Goal: Connect with others: Connect with others

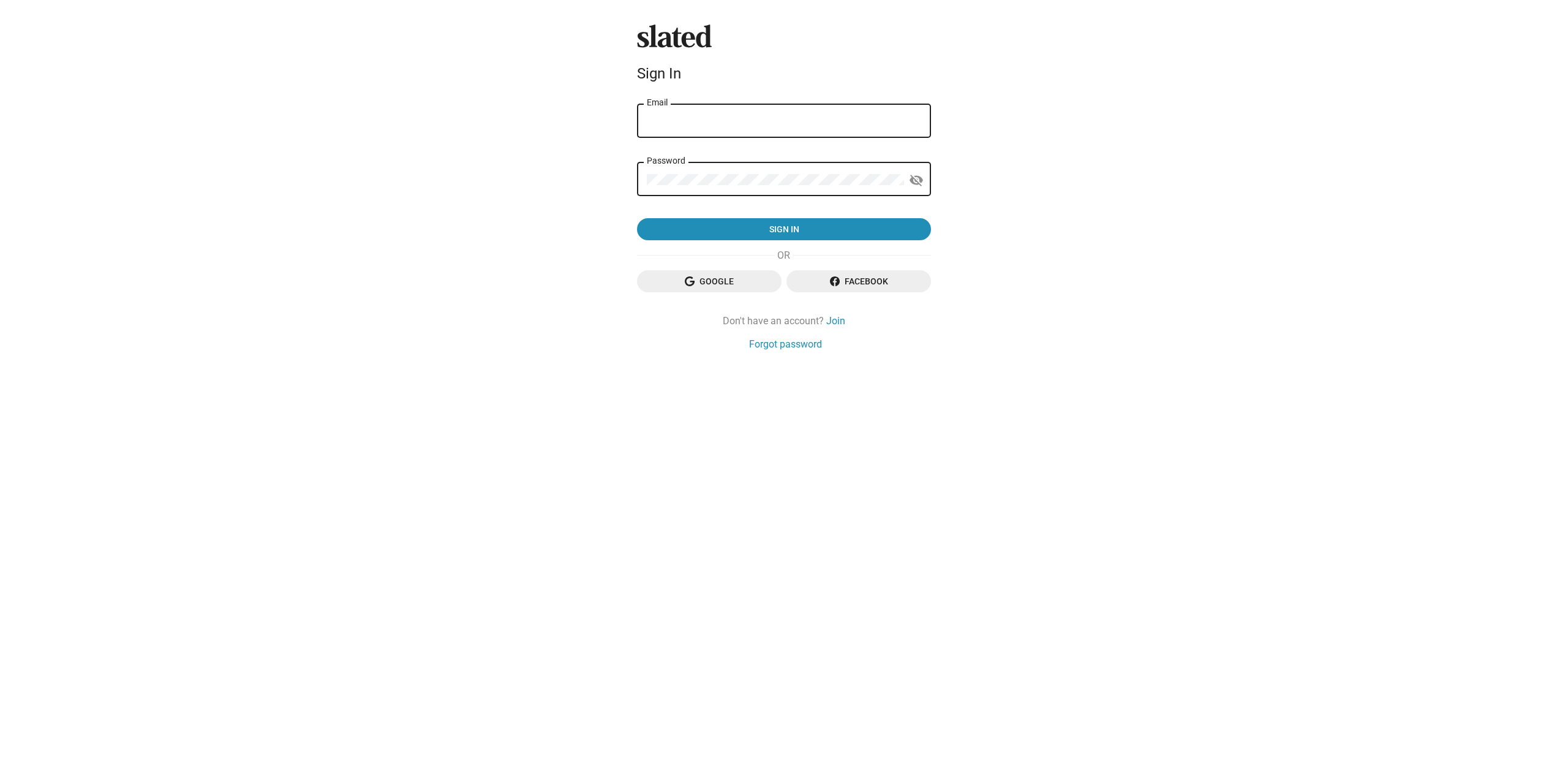
type input "[EMAIL_ADDRESS][DOMAIN_NAME]"
click at [925, 178] on button "visibility_off" at bounding box center [916, 180] width 24 height 24
click at [643, 176] on div "Password visibility" at bounding box center [784, 178] width 294 height 36
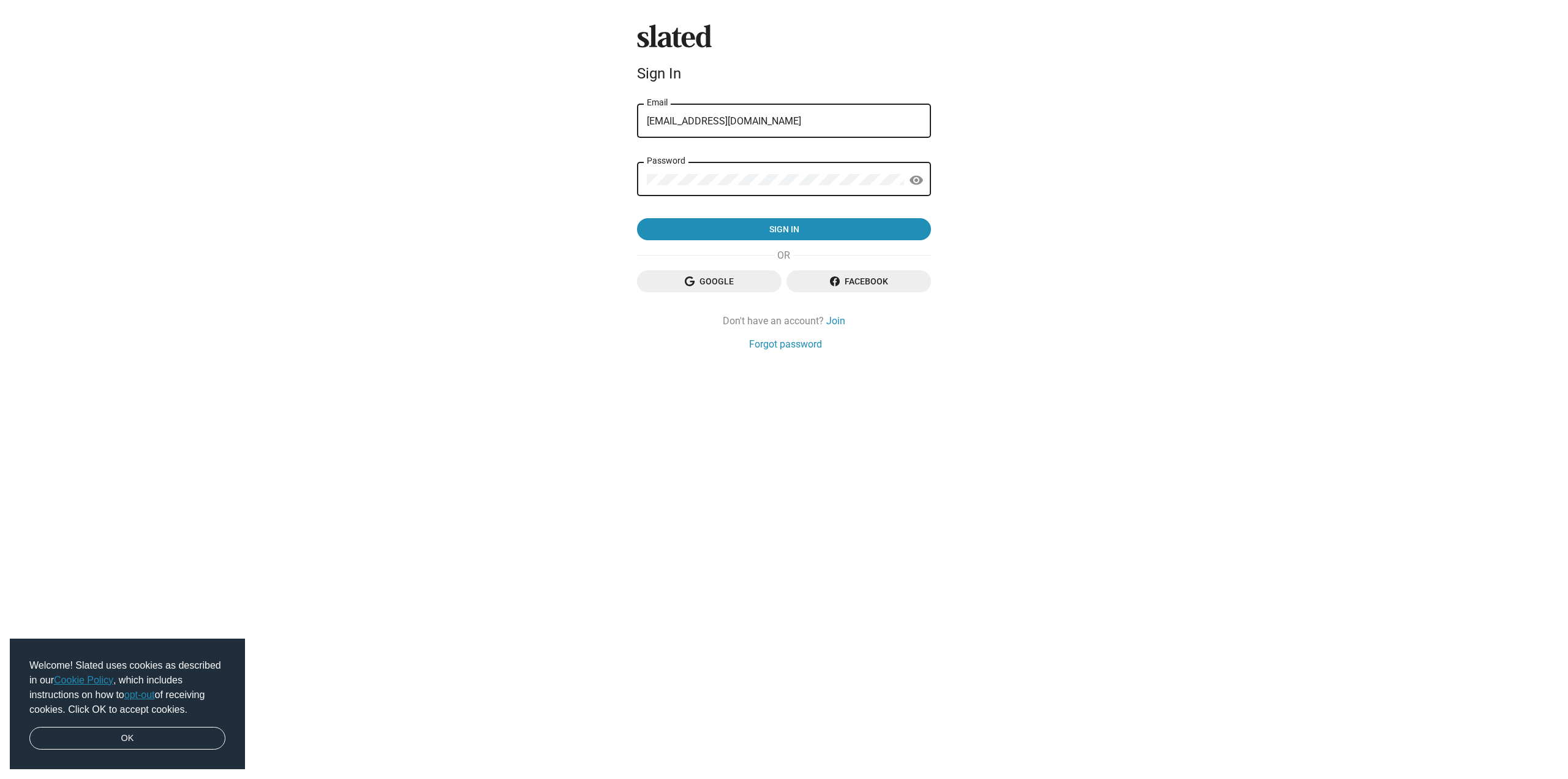
click at [585, 222] on div "Slated Sign In dominik.wald.mail@gmail.com Email Password visibility Sign in Go…" at bounding box center [784, 389] width 1568 height 779
click at [735, 222] on span "Sign in" at bounding box center [784, 229] width 275 height 22
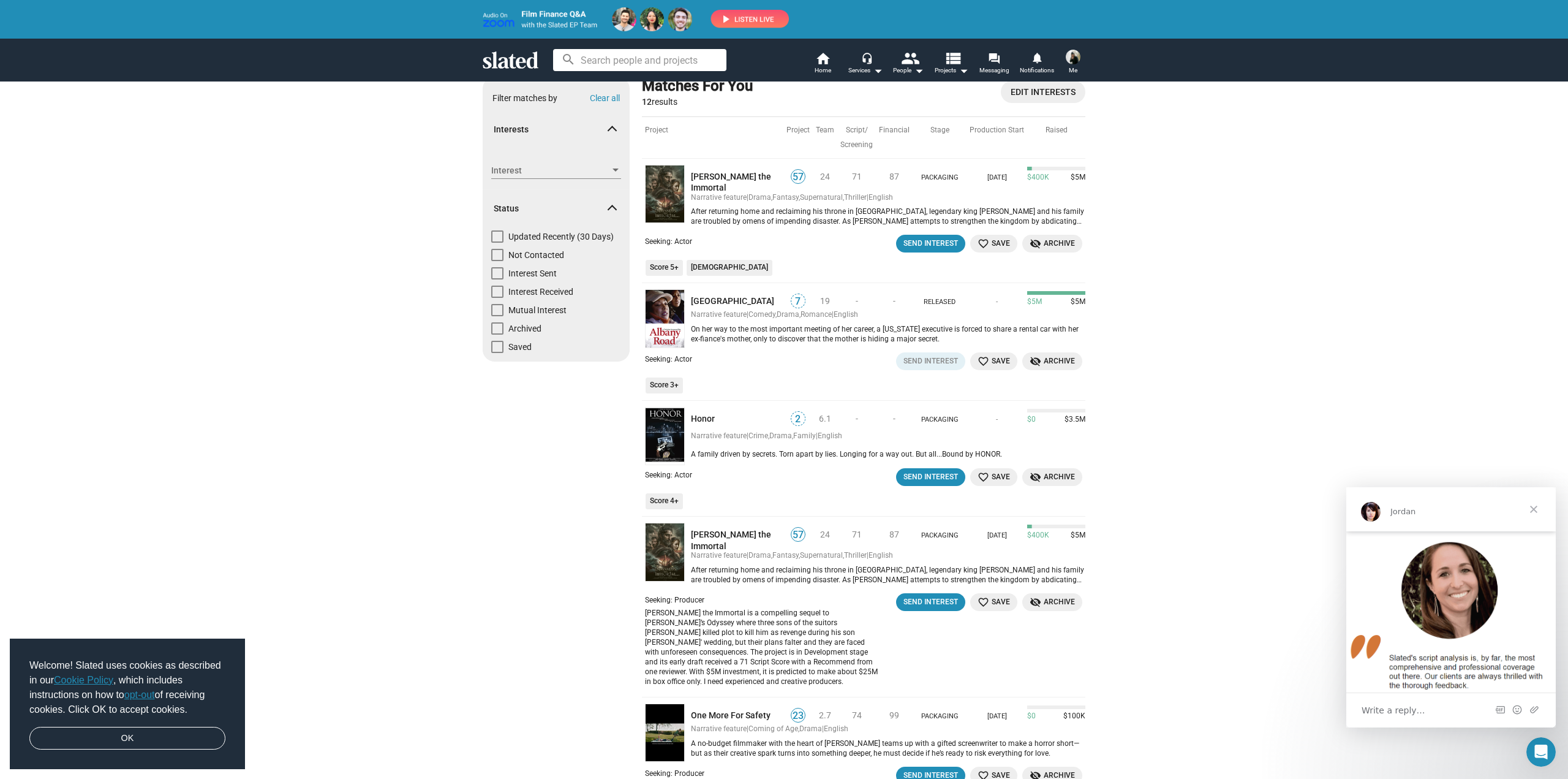
scroll to position [268, 0]
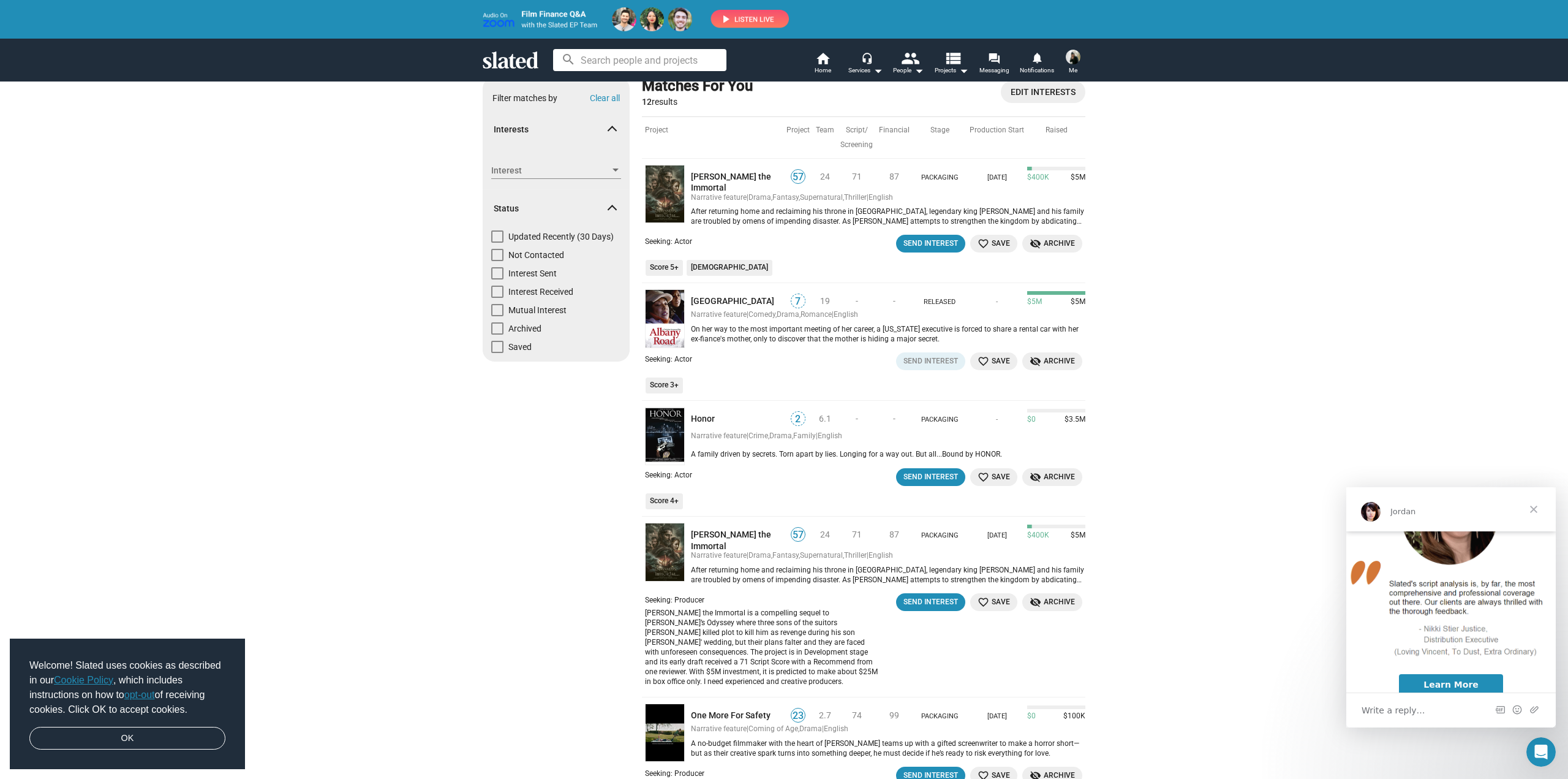
click at [1536, 510] on span "Close" at bounding box center [1533, 509] width 44 height 44
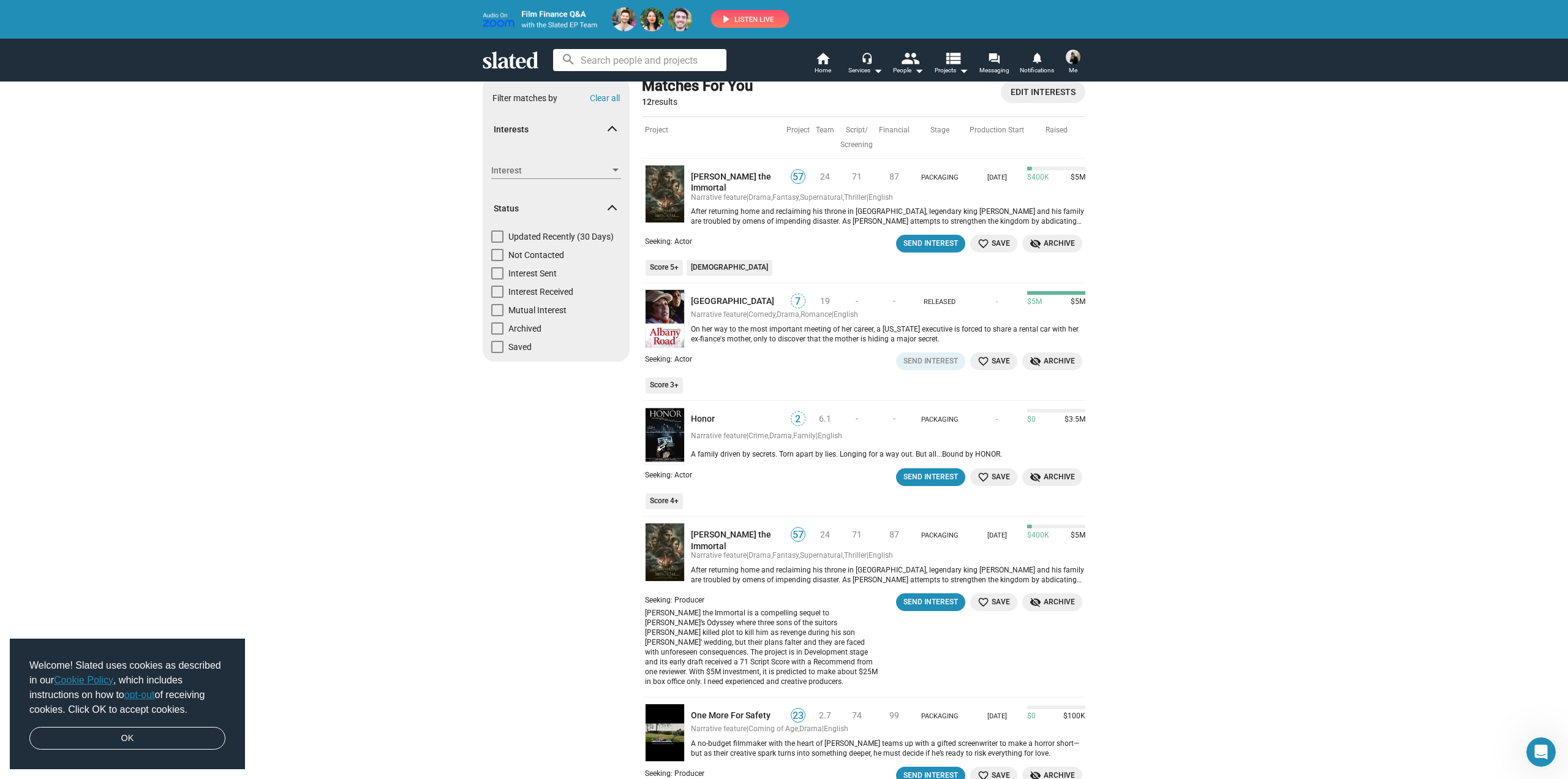
click at [1479, 486] on div "Show filters Filter matches by Clear all Interests Interest Interest Status Upd…" at bounding box center [784, 761] width 1568 height 1408
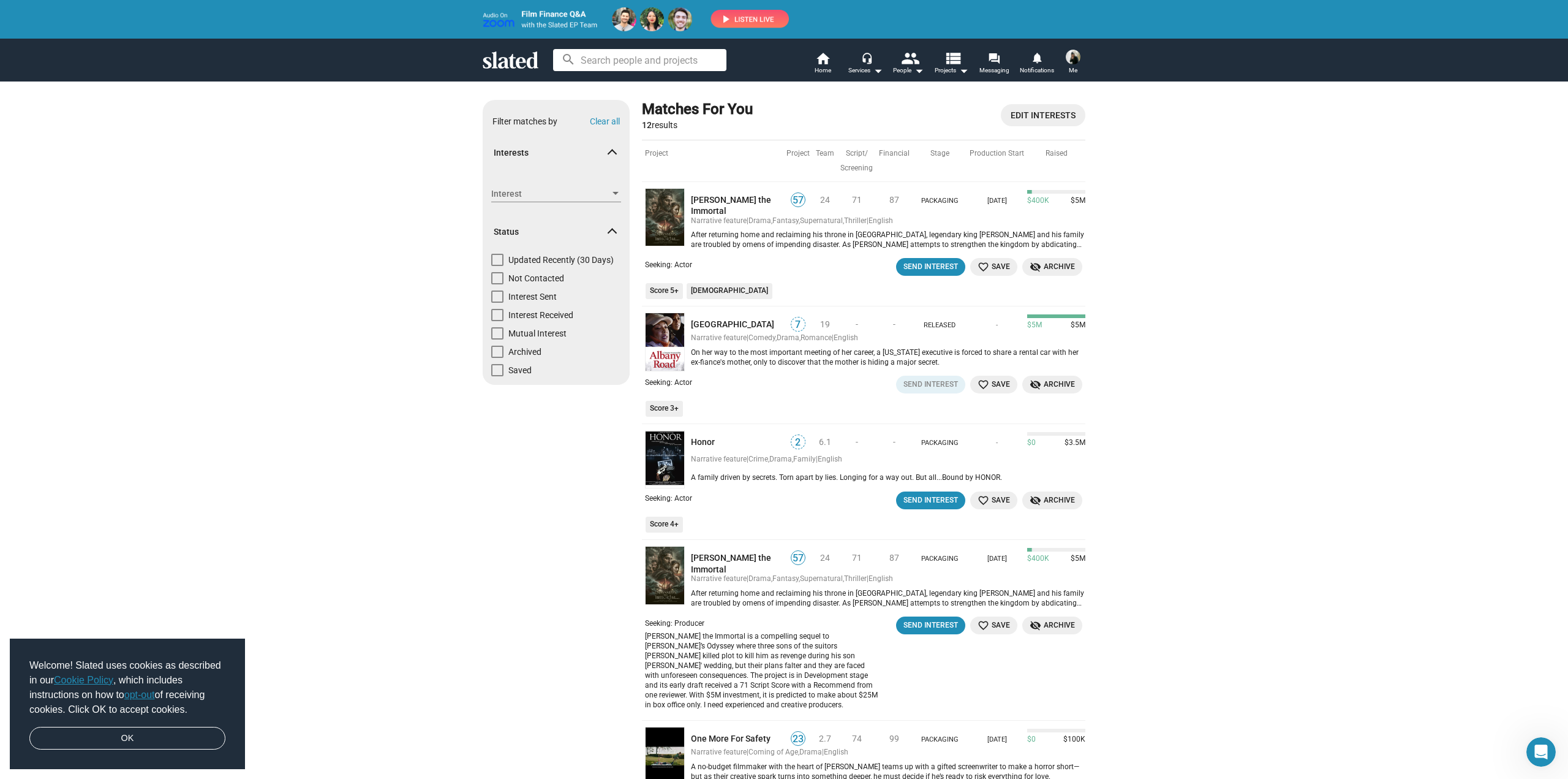
scroll to position [0, 0]
click at [1001, 65] on span "Messaging" at bounding box center [994, 70] width 30 height 14
click at [510, 68] on icon at bounding box center [510, 60] width 56 height 17
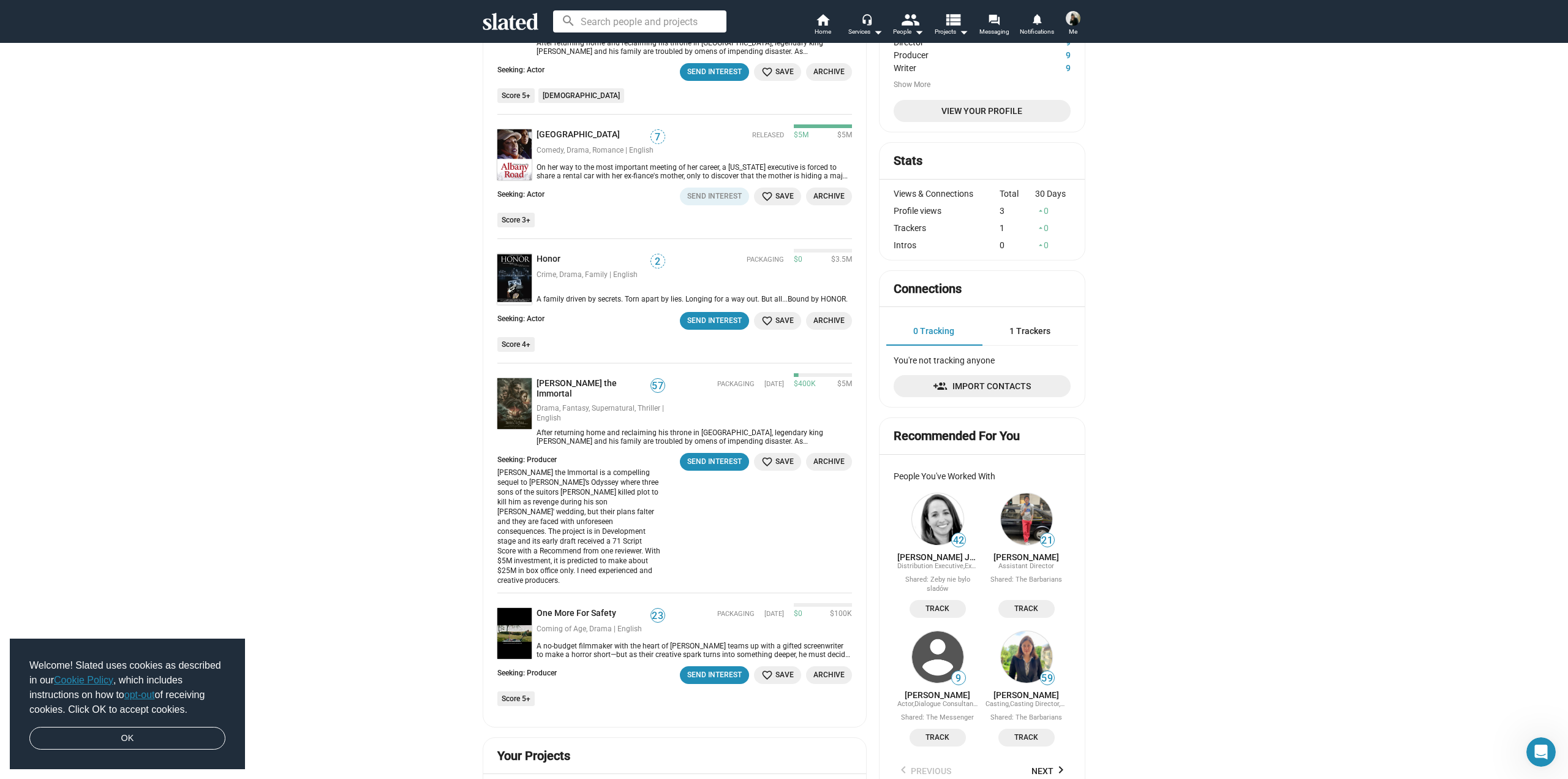
scroll to position [245, 0]
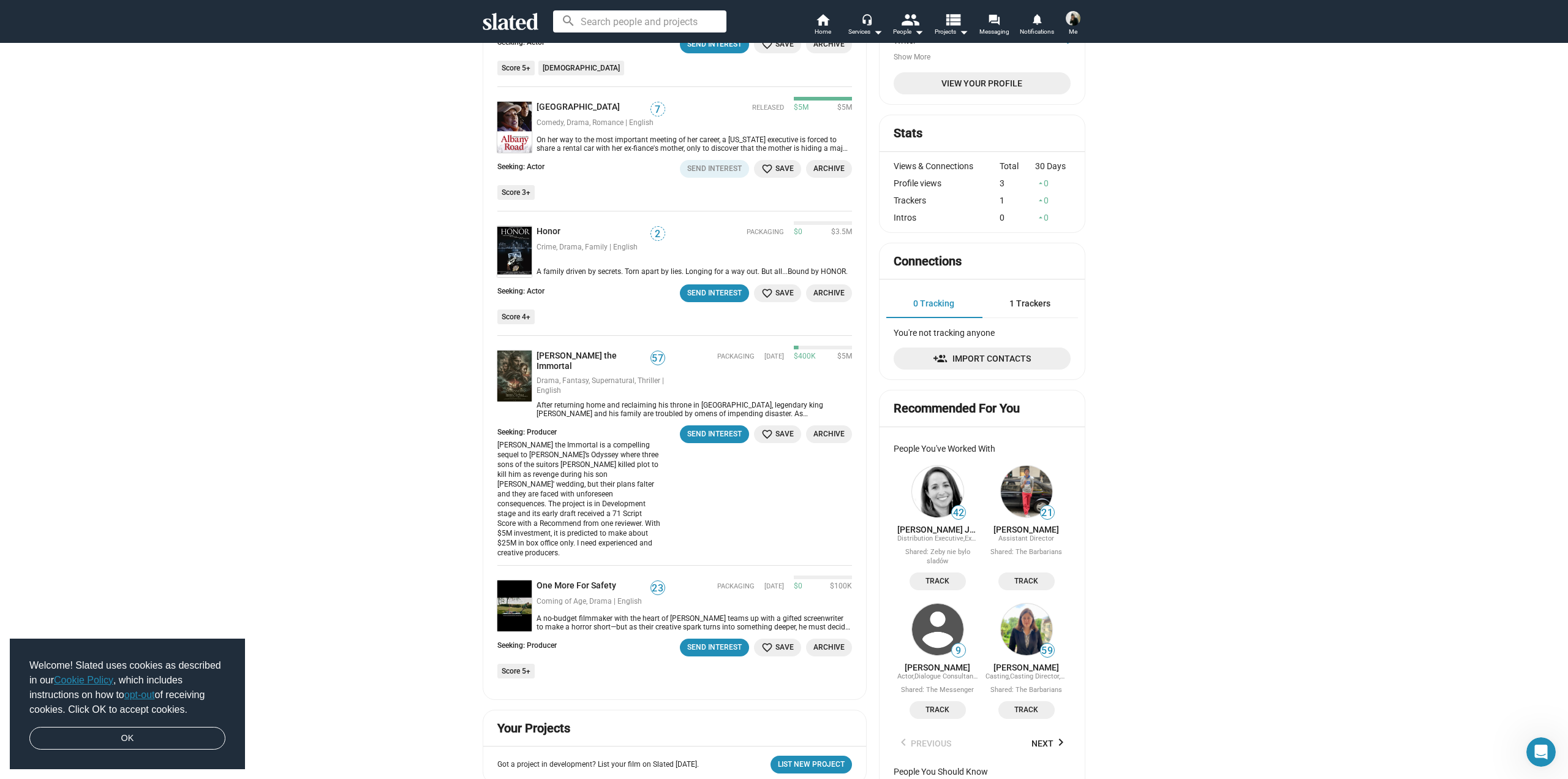
click at [1032, 306] on span "1 Trackers" at bounding box center [1030, 304] width 41 height 10
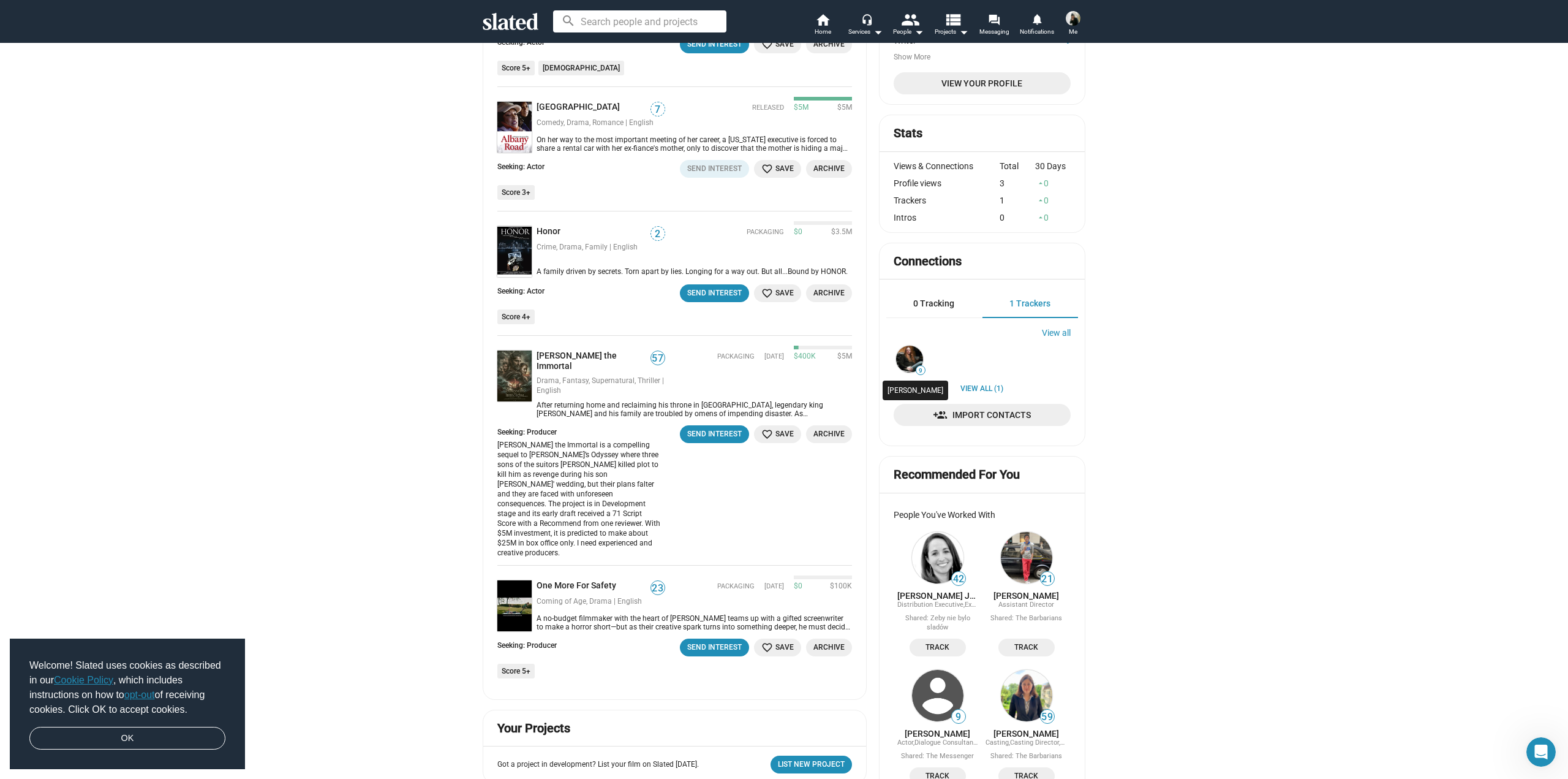
click at [909, 359] on img at bounding box center [909, 358] width 27 height 27
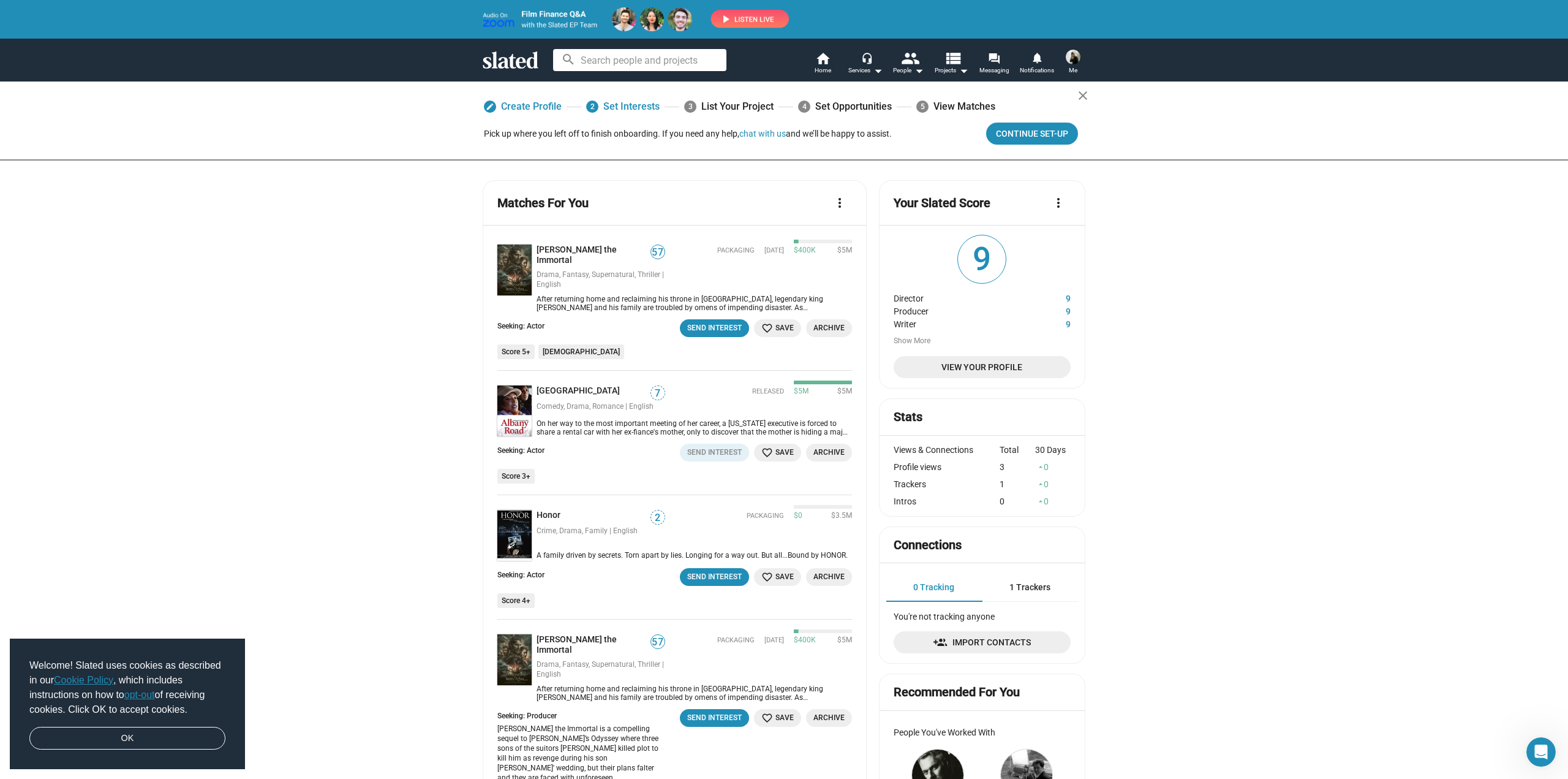
click at [542, 60] on div "search home Home headset_mic Services arrow_drop_down people People arrow_drop_…" at bounding box center [784, 60] width 627 height 32
click at [533, 60] on icon at bounding box center [510, 60] width 56 height 17
